Goal: Connect with others: Connect with others

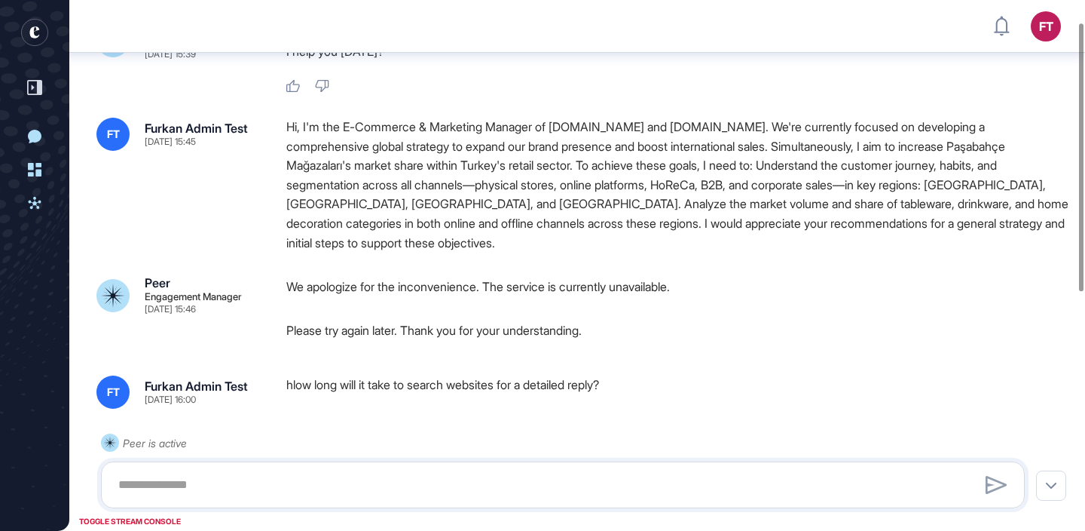
scroll to position [89, 0]
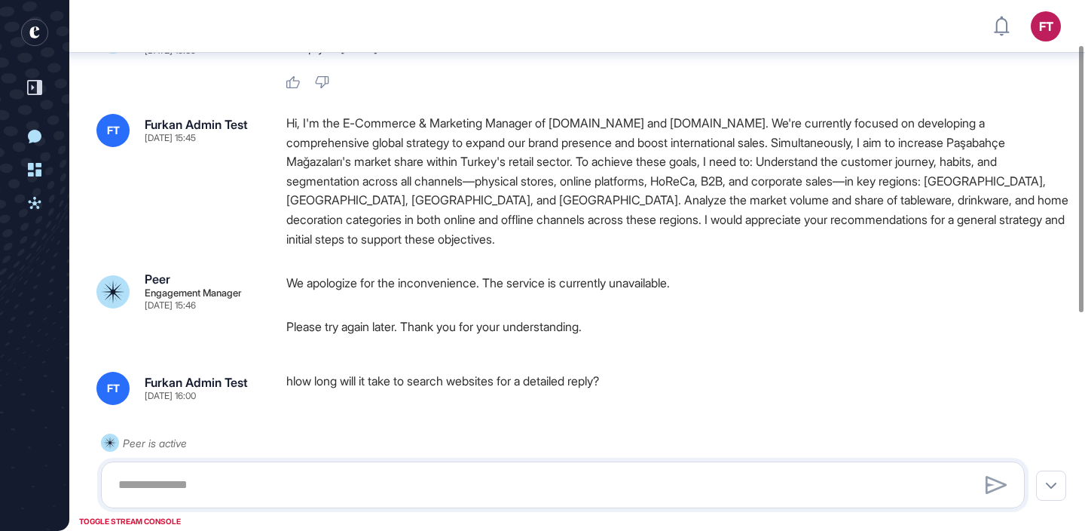
click at [627, 155] on div "Hi, I'm the E-Commerce & Marketing Manager of [DOMAIN_NAME] and [DOMAIN_NAME]. …" at bounding box center [678, 181] width 784 height 135
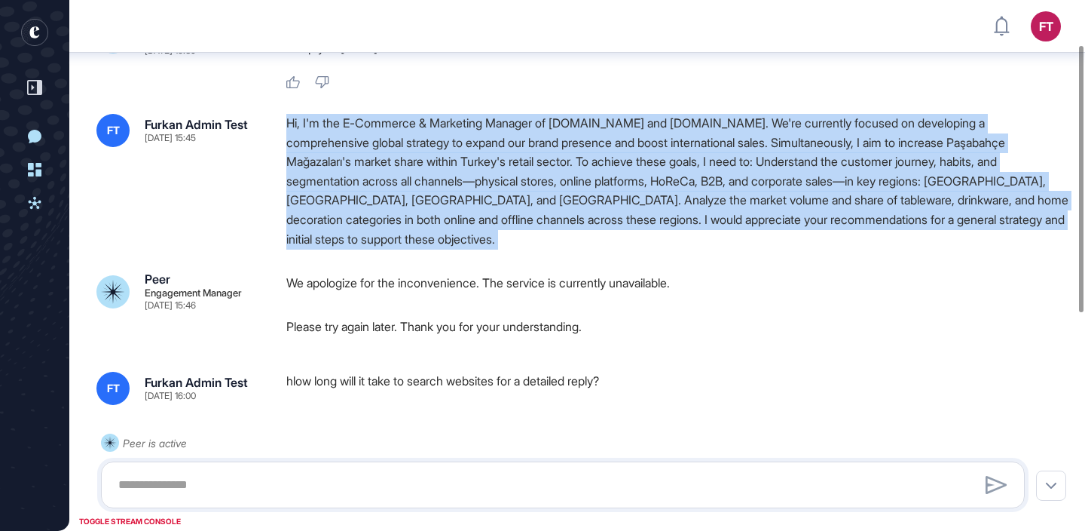
copy div "Hi, I'm the E-Commerce & Marketing Manager of [DOMAIN_NAME] and [DOMAIN_NAME]. …"
